Goal: Information Seeking & Learning: Learn about a topic

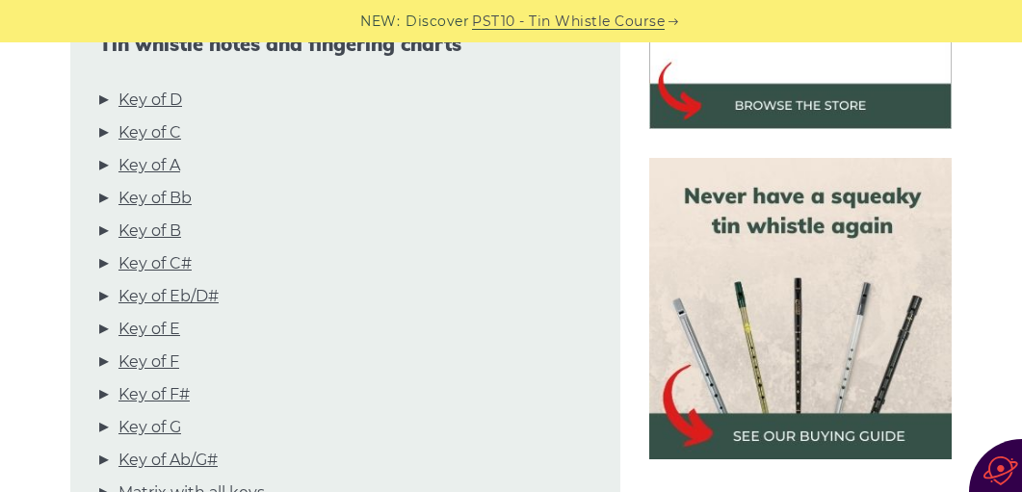
scroll to position [726, 0]
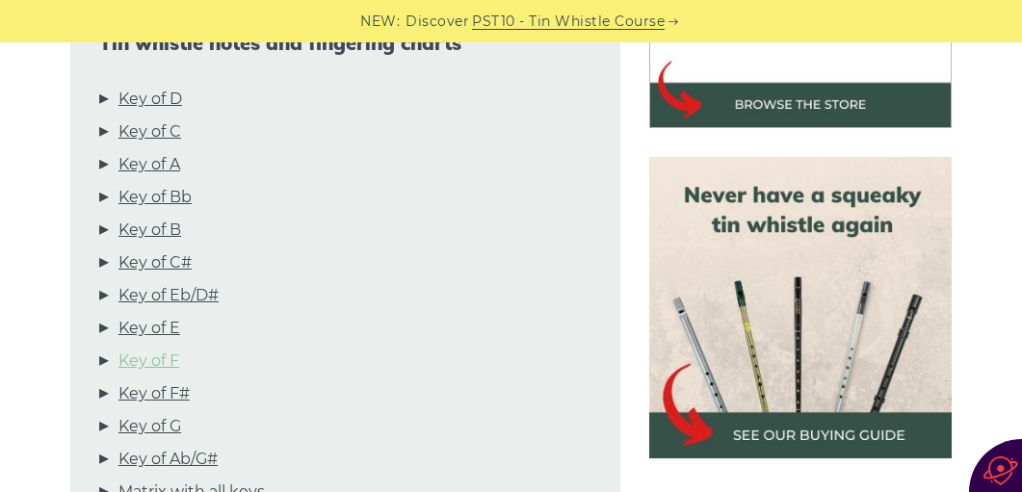
click at [143, 361] on link "Key of F" at bounding box center [148, 361] width 61 height 25
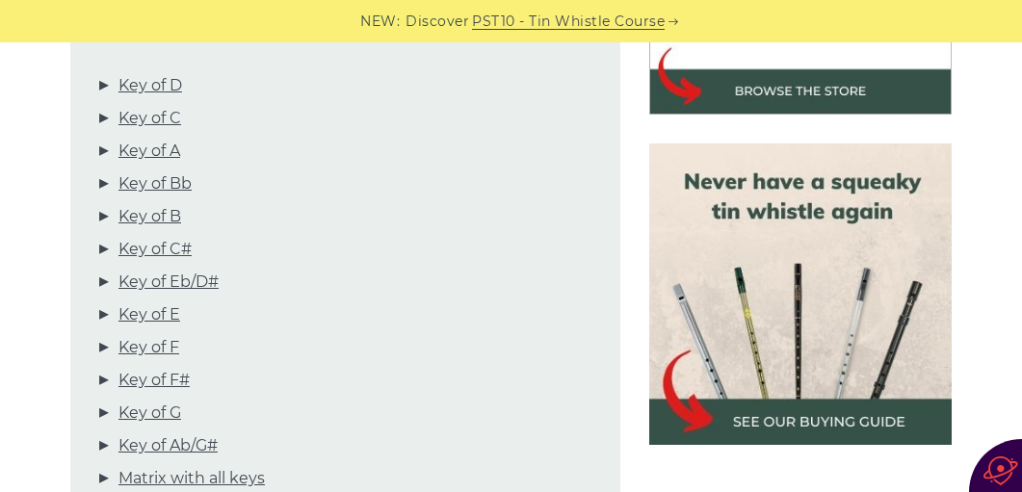
scroll to position [737, 0]
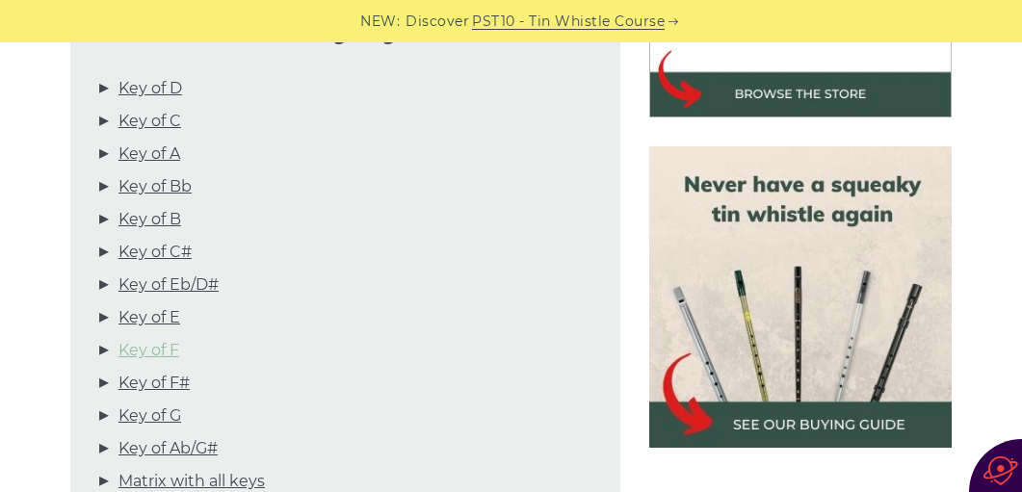
click at [141, 346] on link "Key of F" at bounding box center [148, 350] width 61 height 25
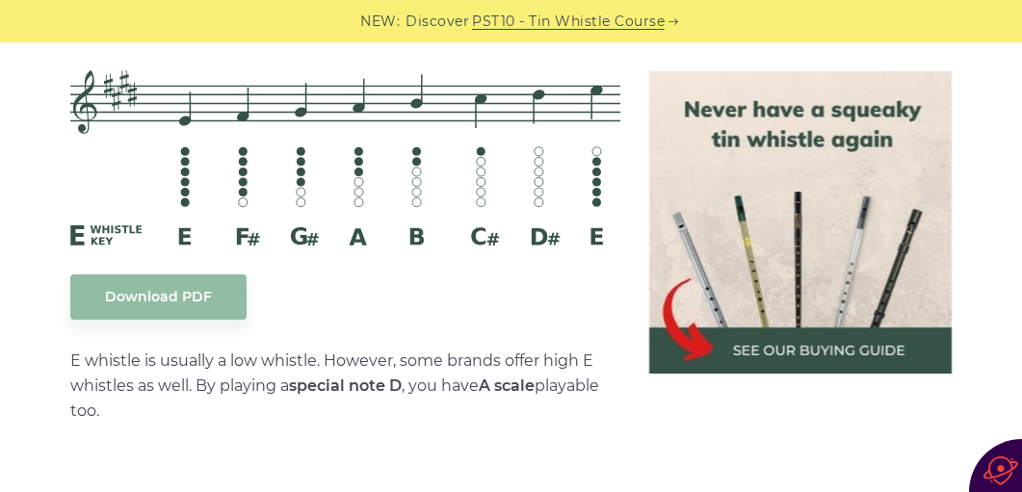
scroll to position [8580, 0]
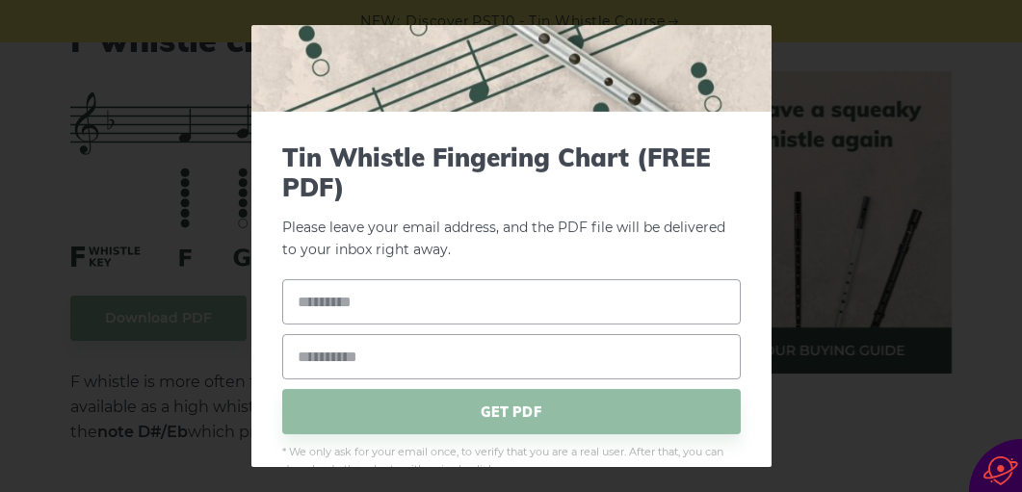
scroll to position [155, 0]
click at [135, 284] on div "× Tin Whistle Fingering Chart (FREE PDF) Please leave your email address, and t…" at bounding box center [511, 246] width 1022 height 492
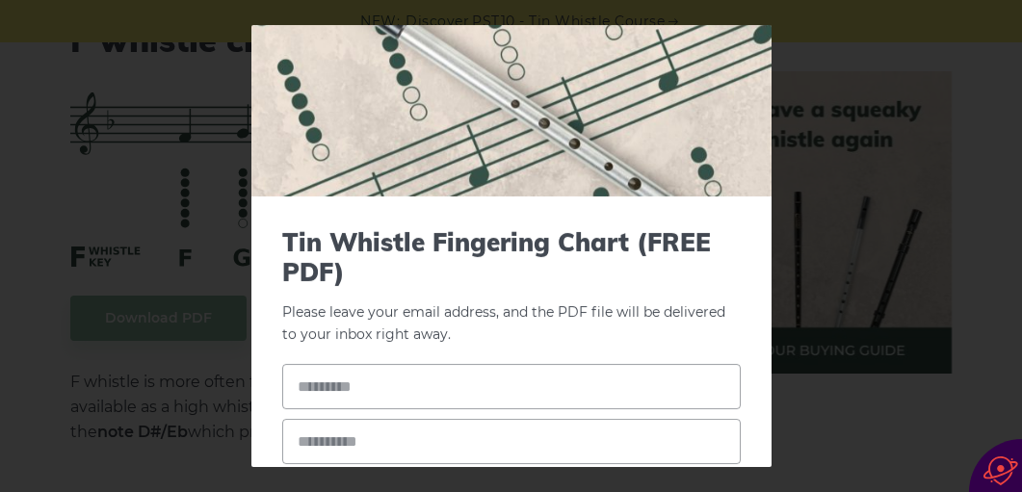
scroll to position [0, 0]
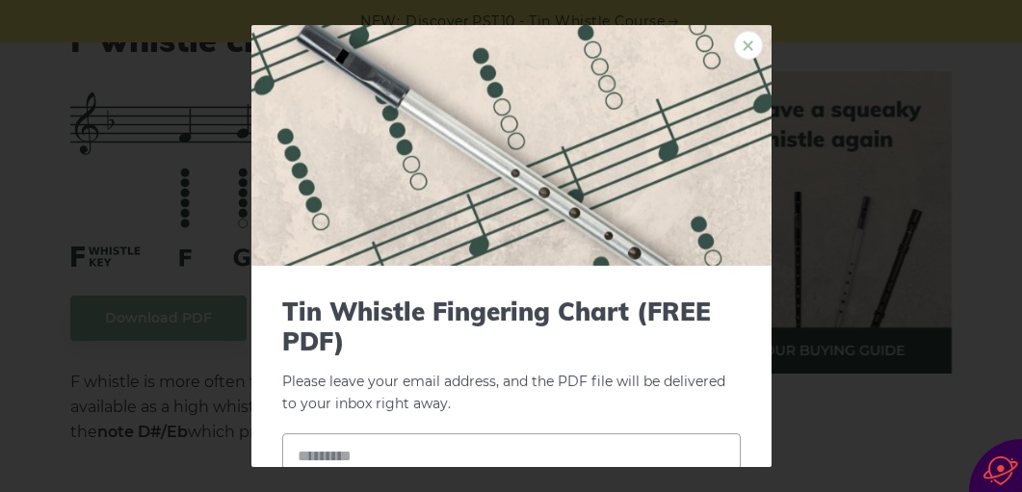
click at [741, 48] on link "×" at bounding box center [748, 45] width 29 height 29
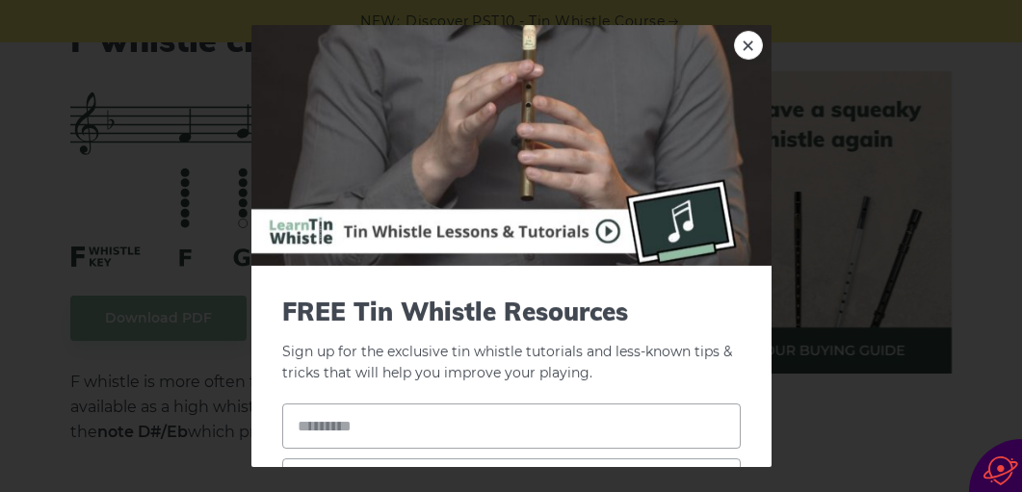
click at [121, 211] on div "× FREE Tin Whistle Resources Sign up for the exclusive tin whistle tutorials an…" at bounding box center [511, 246] width 1022 height 492
click at [748, 36] on link "×" at bounding box center [748, 45] width 29 height 29
